Goal: Task Accomplishment & Management: Complete application form

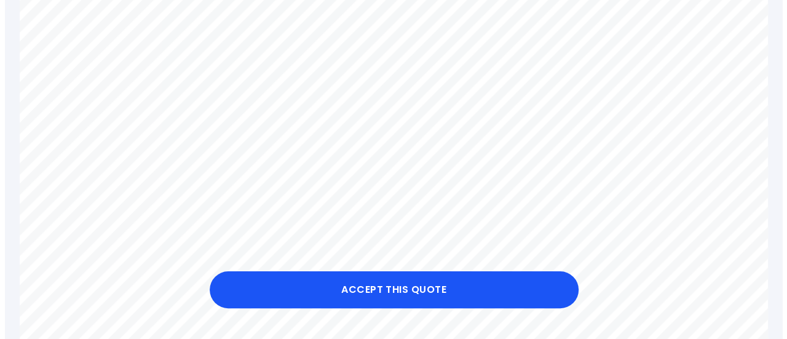
scroll to position [494, 0]
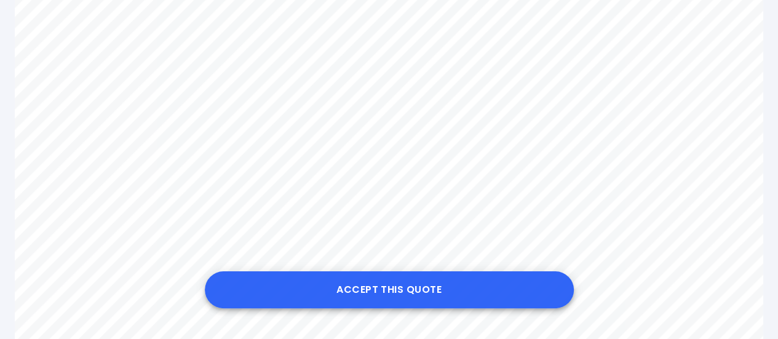
click at [383, 287] on button "Accept this Quote" at bounding box center [389, 289] width 369 height 37
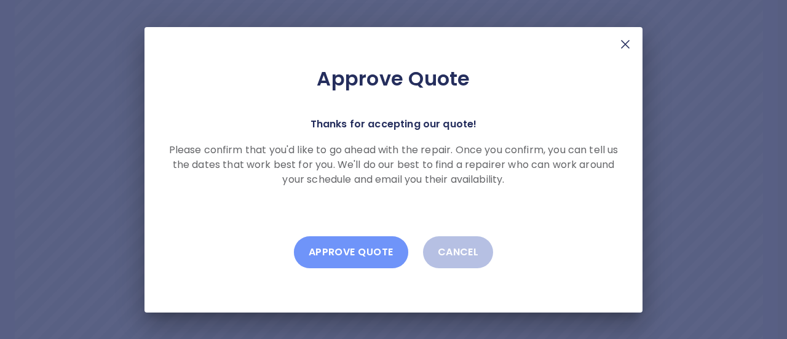
click at [352, 253] on button "Approve Quote" at bounding box center [351, 252] width 114 height 32
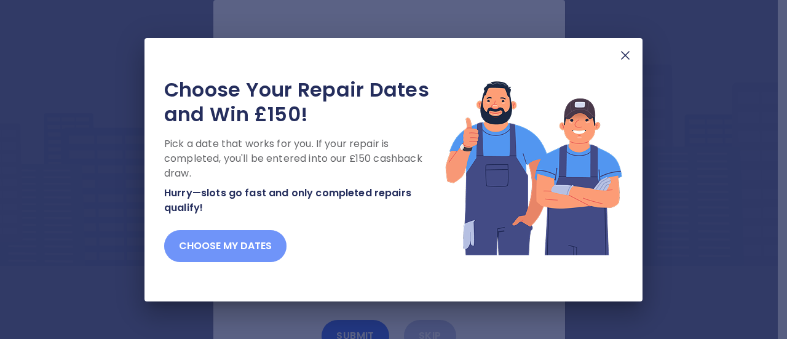
click at [210, 246] on button "Choose my dates" at bounding box center [225, 246] width 122 height 32
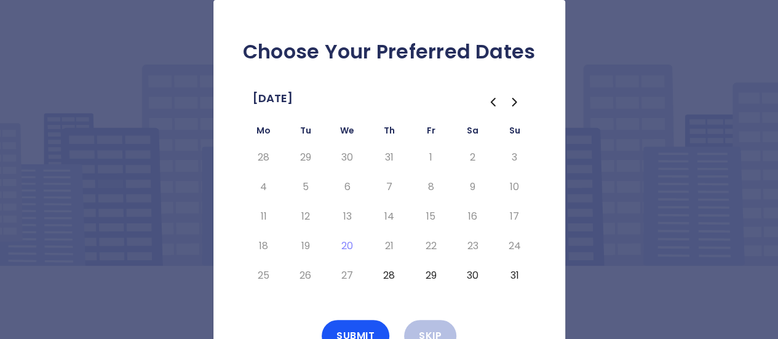
click at [431, 275] on button "29" at bounding box center [431, 276] width 22 height 20
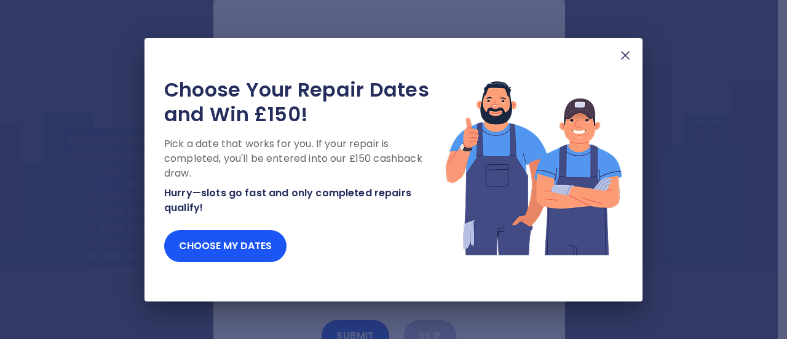
click at [356, 328] on div "Choose Your Repair Dates and Win £150! Pick a date that works for you. If your …" at bounding box center [393, 169] width 787 height 339
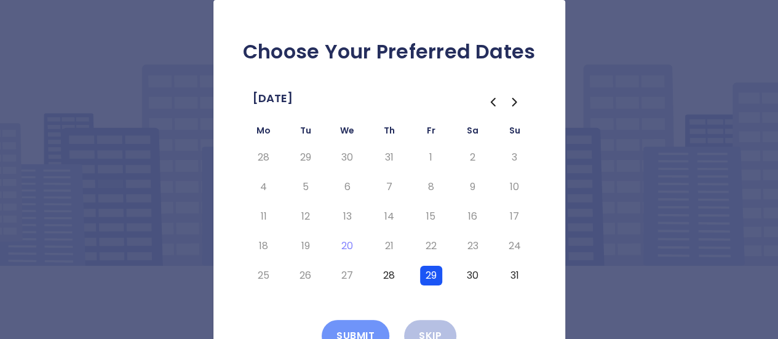
click at [356, 328] on button "Submit" at bounding box center [356, 336] width 68 height 32
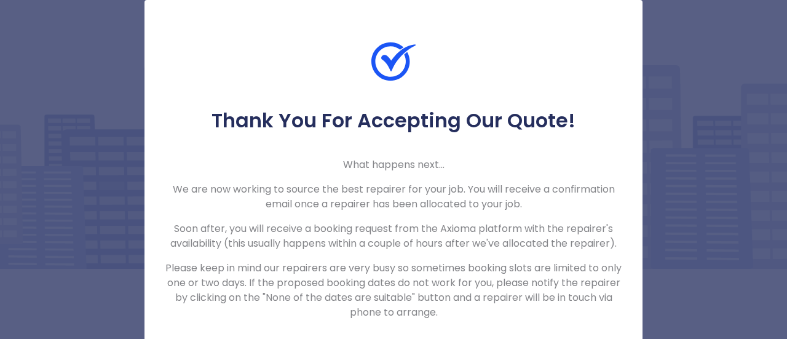
click at [356, 328] on div "Thank You For Accepting Our Quote! What happens next... We are now working to s…" at bounding box center [394, 179] width 498 height 359
